Goal: Task Accomplishment & Management: Manage account settings

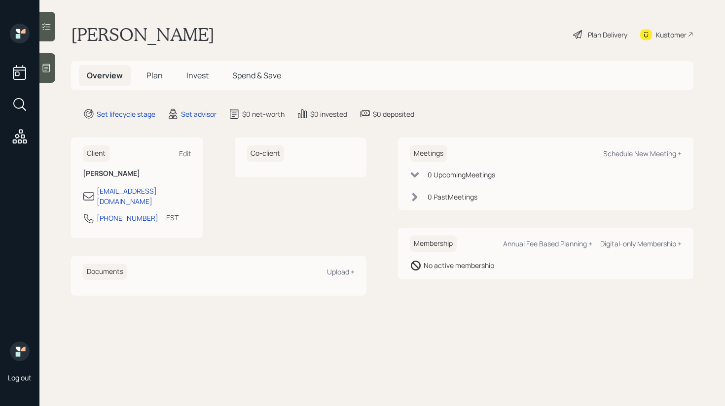
click at [675, 34] on div "Kustomer" at bounding box center [671, 35] width 31 height 10
click at [663, 35] on div "Kustomer" at bounding box center [671, 35] width 31 height 10
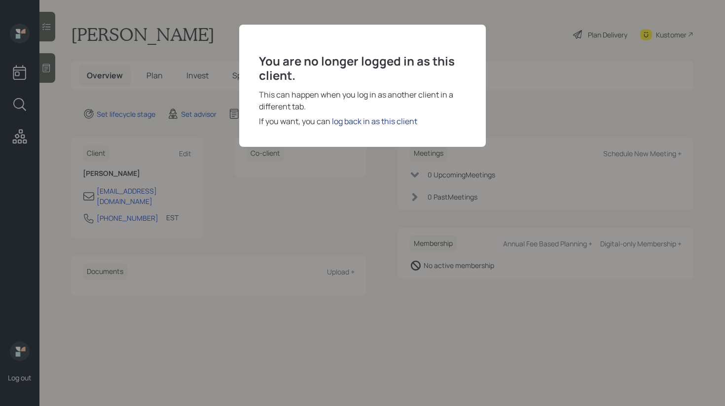
click at [376, 124] on div "log back in as this client" at bounding box center [374, 121] width 85 height 12
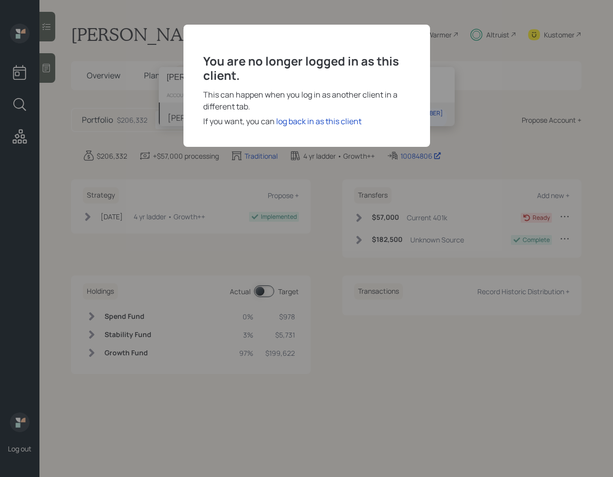
type input "[PERSON_NAME]"
